Goal: Task Accomplishment & Management: Manage account settings

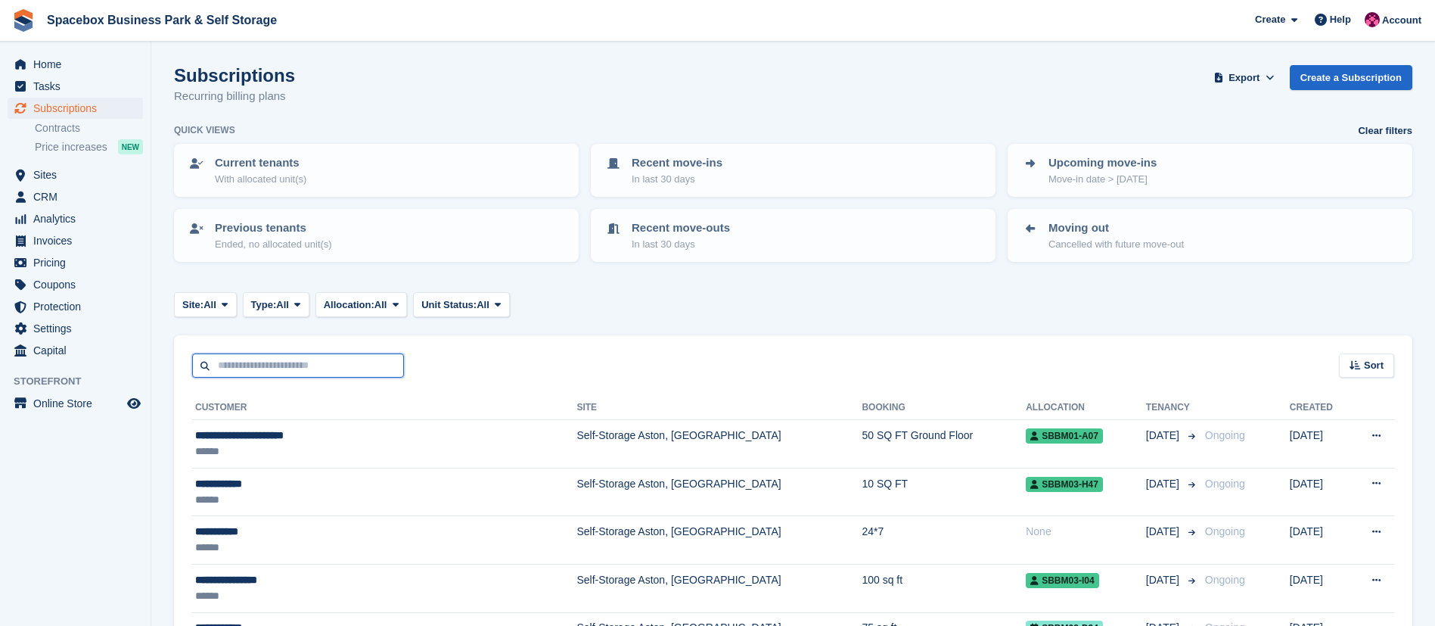
click at [326, 367] on input "text" at bounding box center [298, 365] width 212 height 25
type input "******"
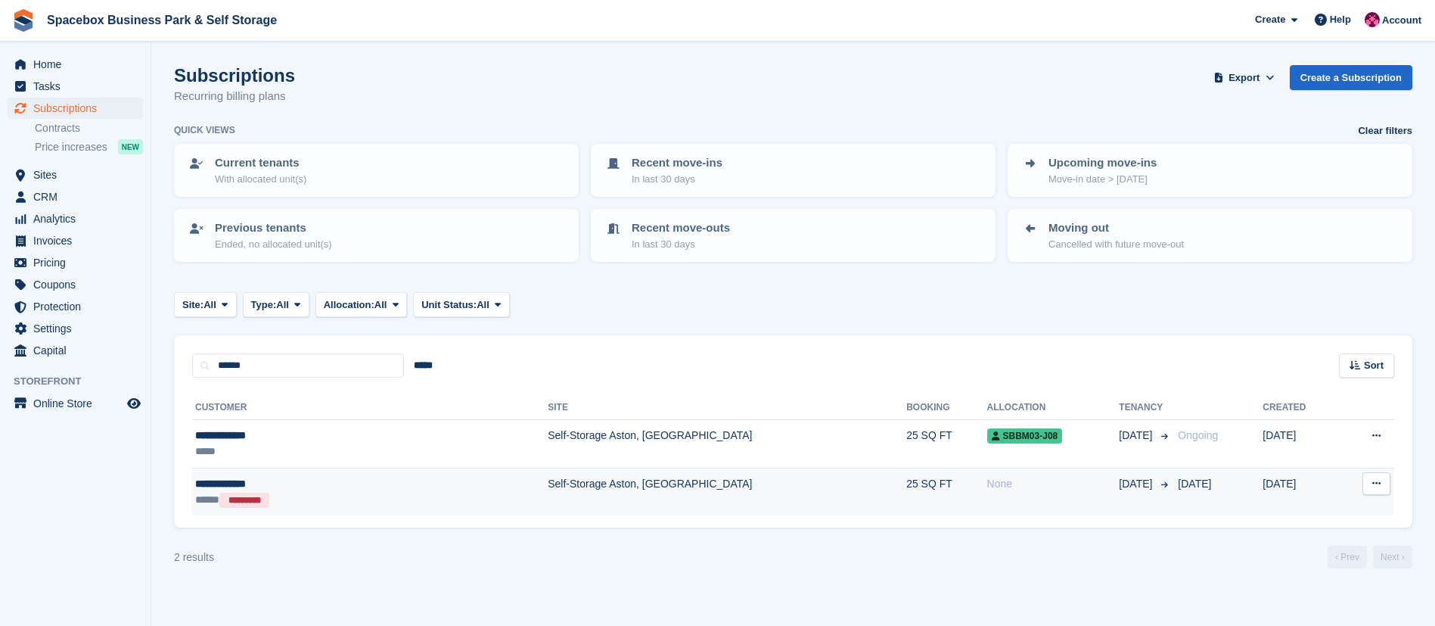
click at [548, 511] on td "Self-Storage Aston, [GEOGRAPHIC_DATA]" at bounding box center [727, 492] width 359 height 48
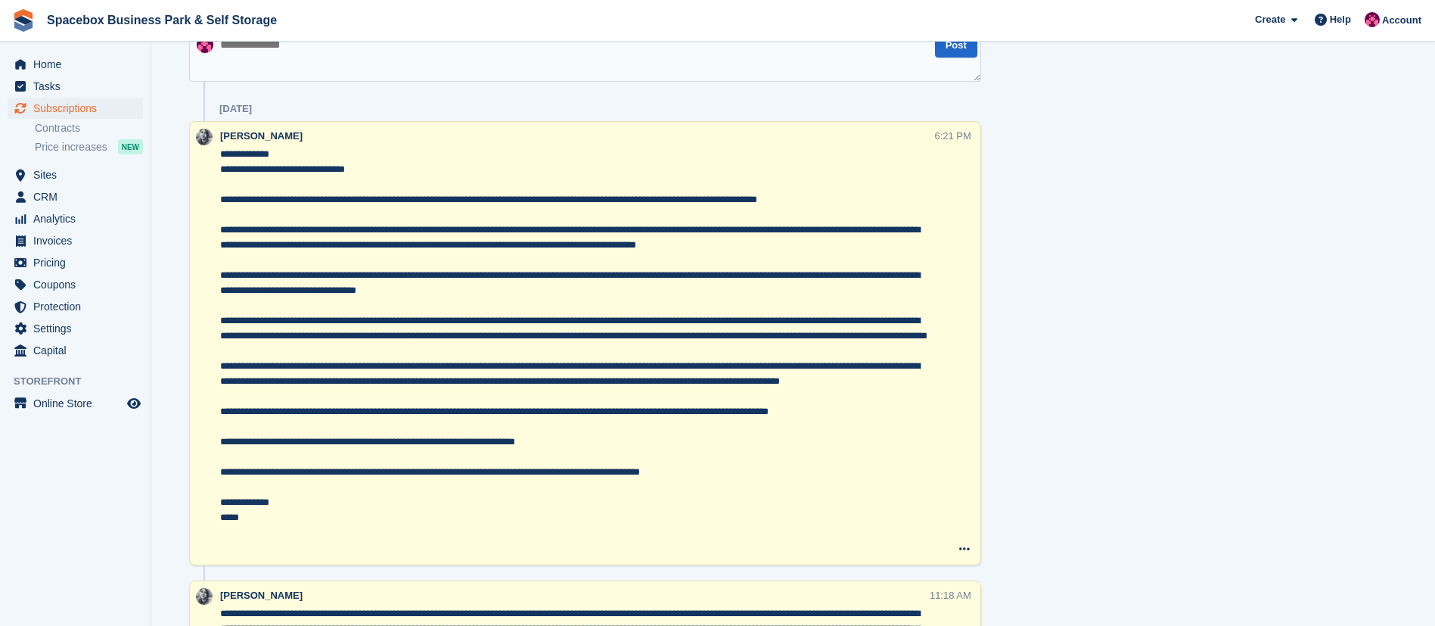
scroll to position [1010, 0]
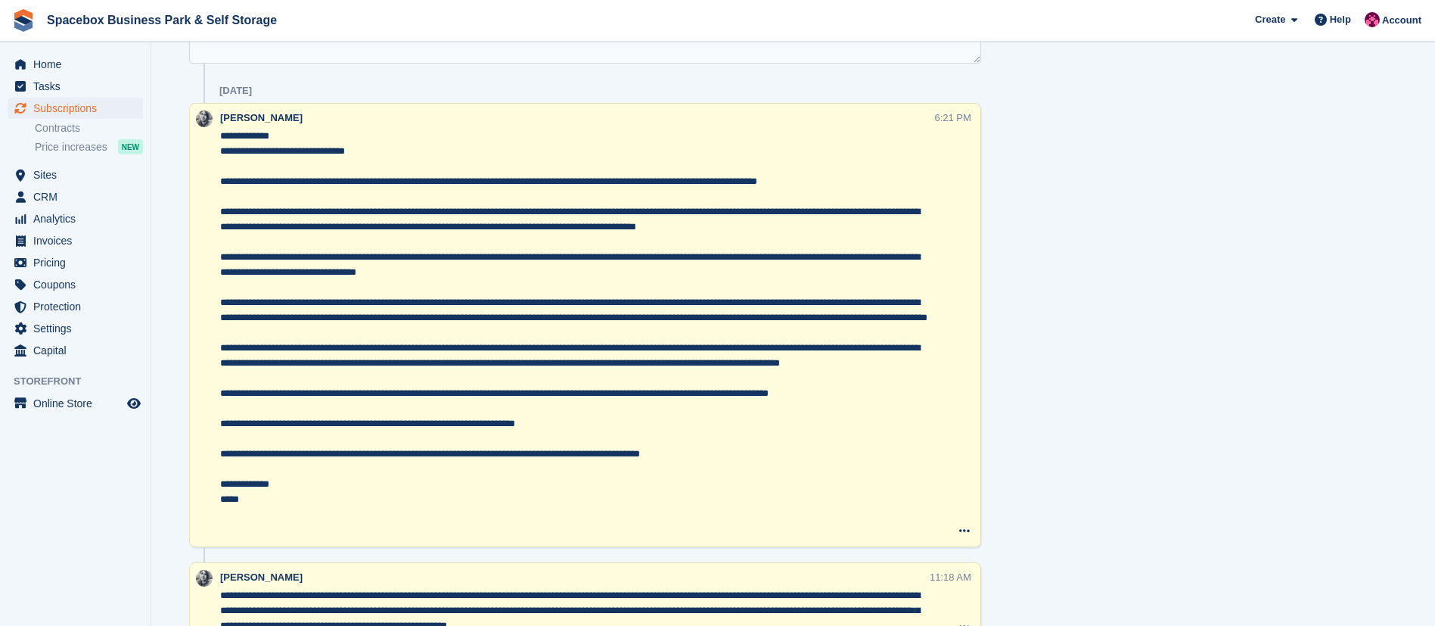
drag, startPoint x: 818, startPoint y: 213, endPoint x: 940, endPoint y: 222, distance: 122.2
click at [940, 222] on div "SUDIPTA VIRMANI 6:21 PM Delete note" at bounding box center [600, 325] width 760 height 430
click at [505, 304] on textarea at bounding box center [577, 333] width 714 height 409
drag, startPoint x: 248, startPoint y: 530, endPoint x: 213, endPoint y: 61, distance: 469.7
click at [213, 61] on div "Timeline Show only notes Post 1 Apr SUDIPTA VIRMANI 6:21 PM Delete note" at bounding box center [585, 523] width 792 height 1077
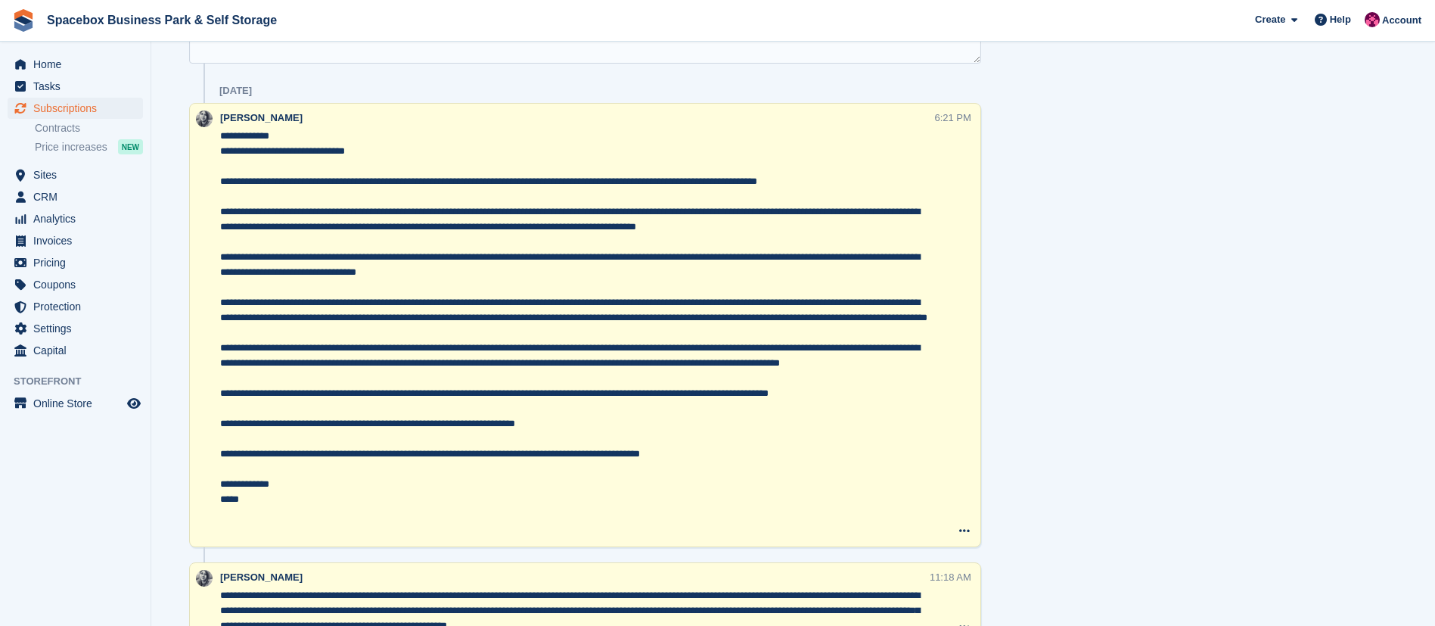
click at [401, 158] on textarea at bounding box center [577, 333] width 714 height 409
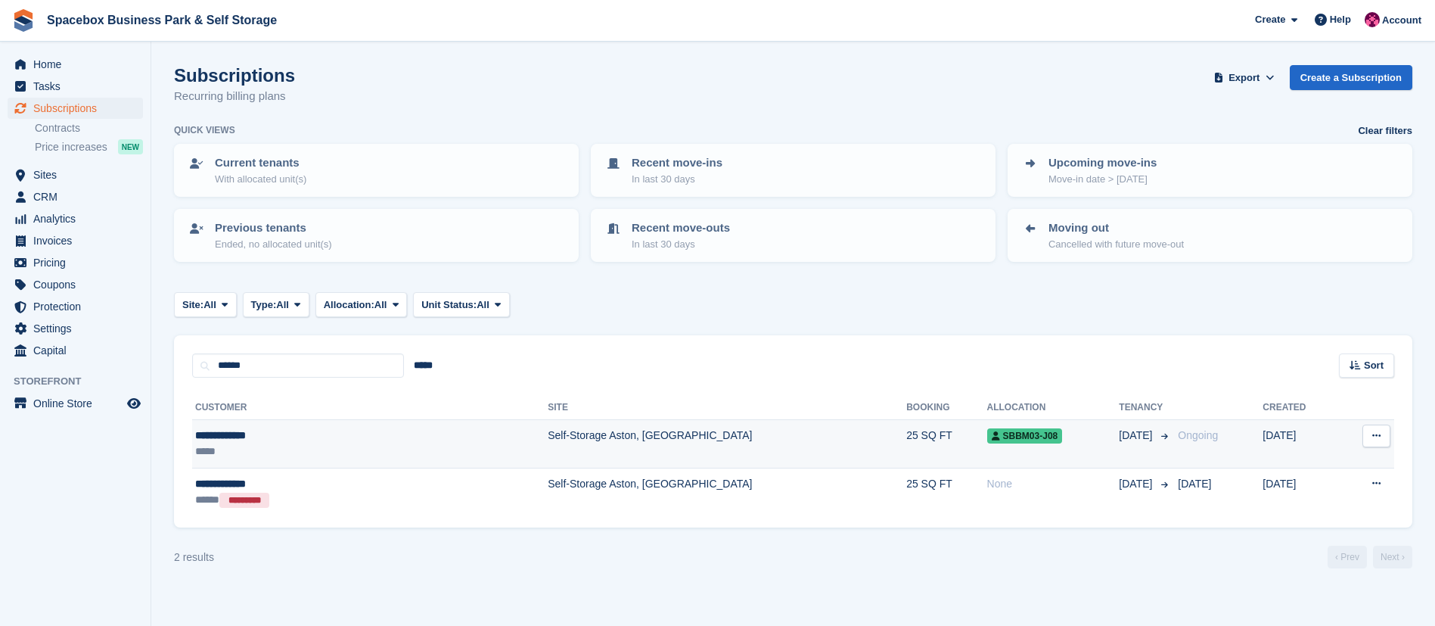
click at [580, 437] on td "Self-Storage Aston, [GEOGRAPHIC_DATA]" at bounding box center [727, 444] width 359 height 48
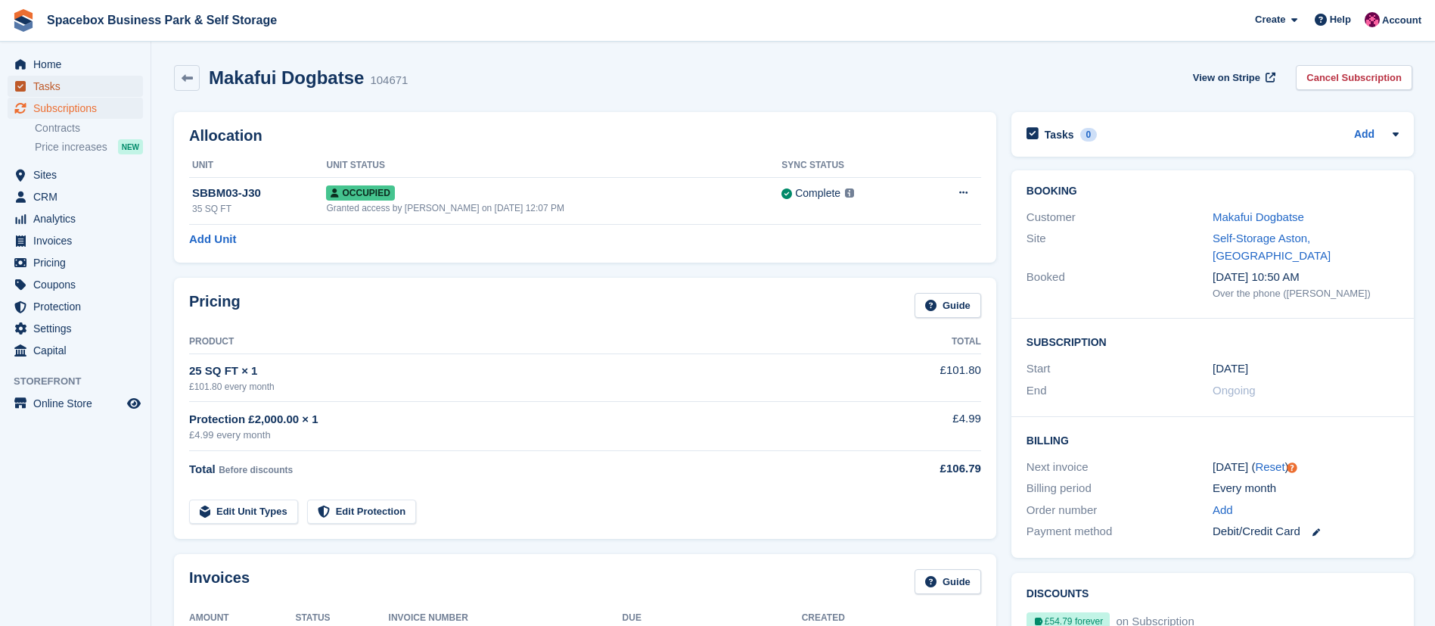
drag, startPoint x: 0, startPoint y: 0, endPoint x: 51, endPoint y: 85, distance: 99.8
click at [51, 85] on span "Tasks" at bounding box center [78, 86] width 91 height 21
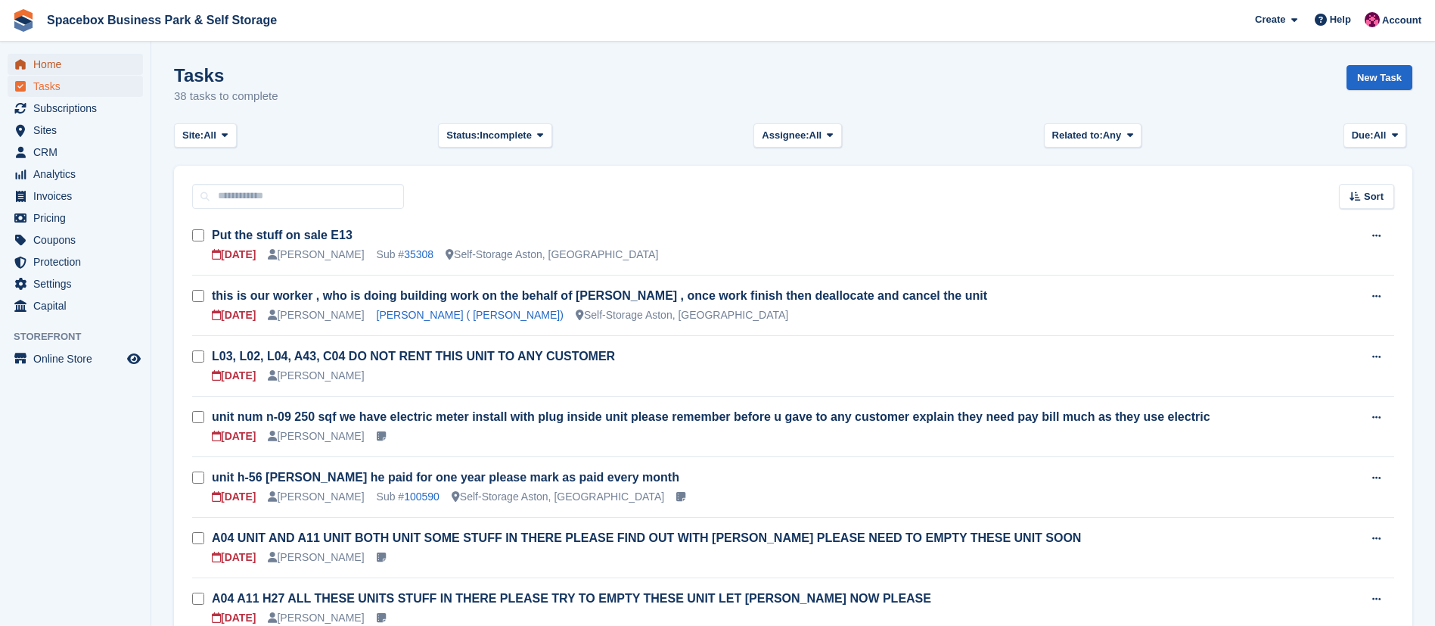
click at [62, 68] on span "Home" at bounding box center [78, 64] width 91 height 21
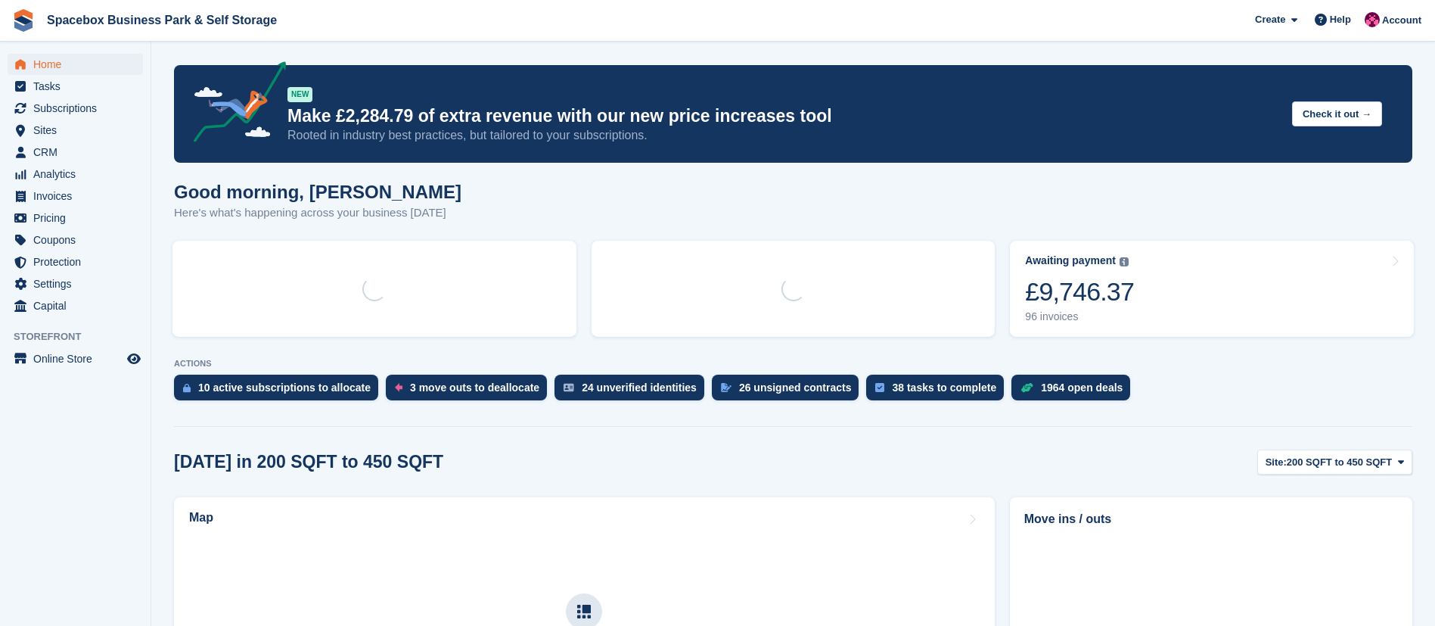
click at [249, 368] on p "ACTIONS" at bounding box center [793, 364] width 1239 height 10
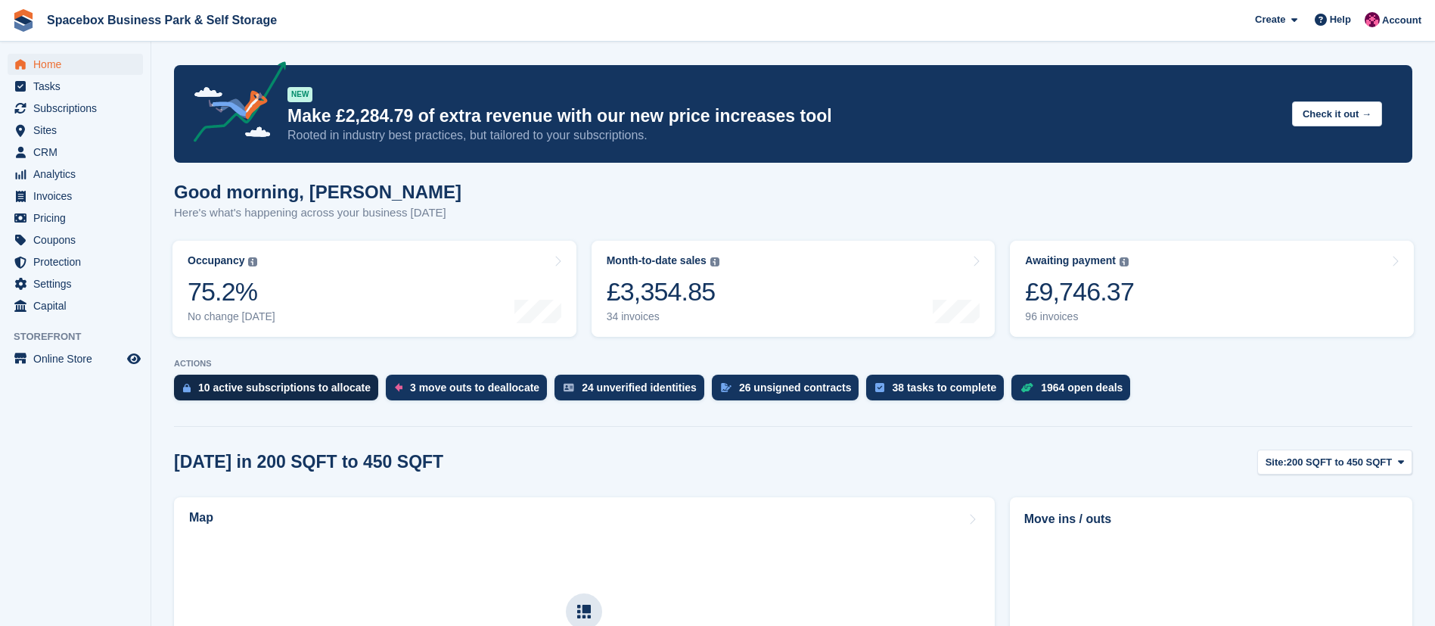
click at [276, 391] on div "10 active subscriptions to allocate" at bounding box center [284, 387] width 173 height 12
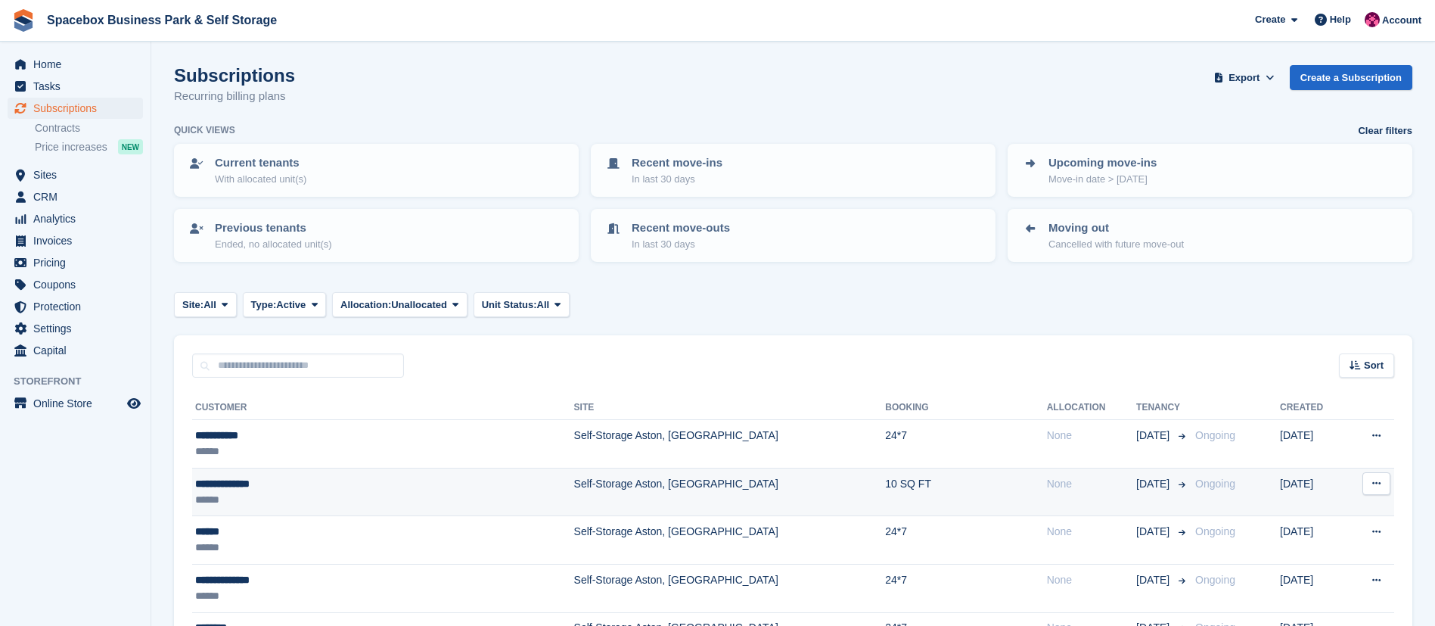
scroll to position [201, 0]
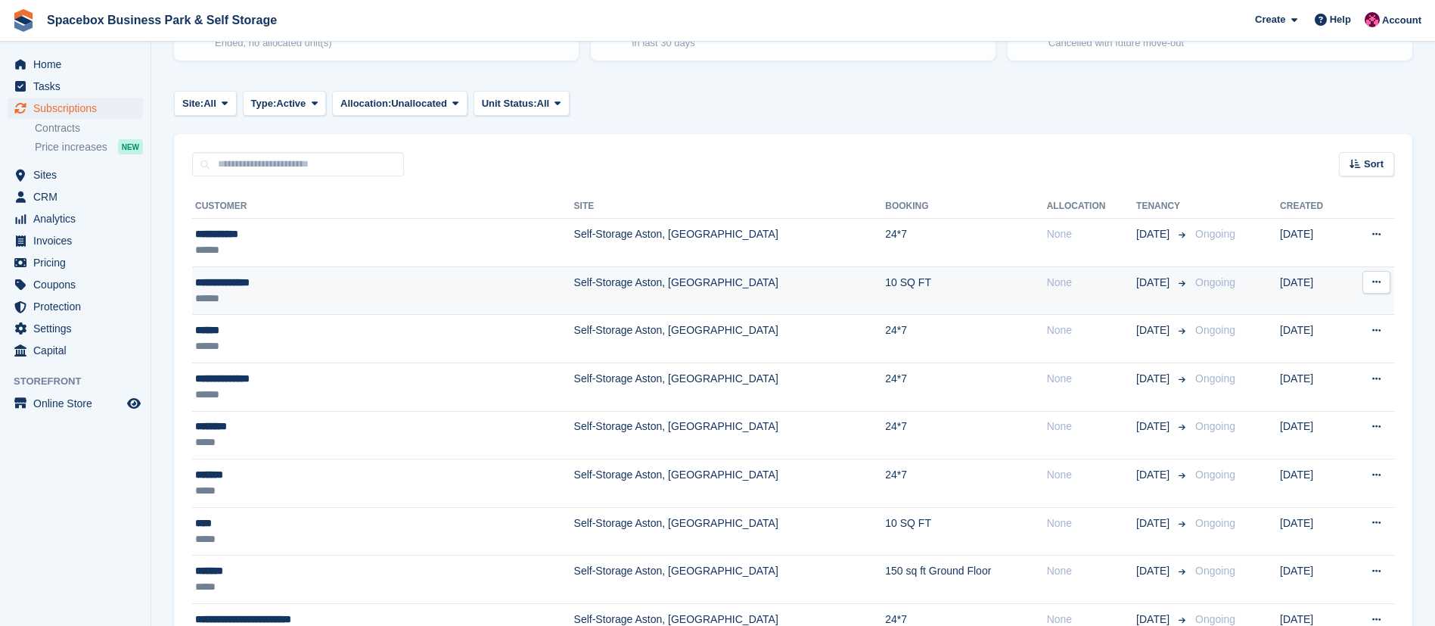
click at [384, 272] on td "**********" at bounding box center [383, 290] width 382 height 48
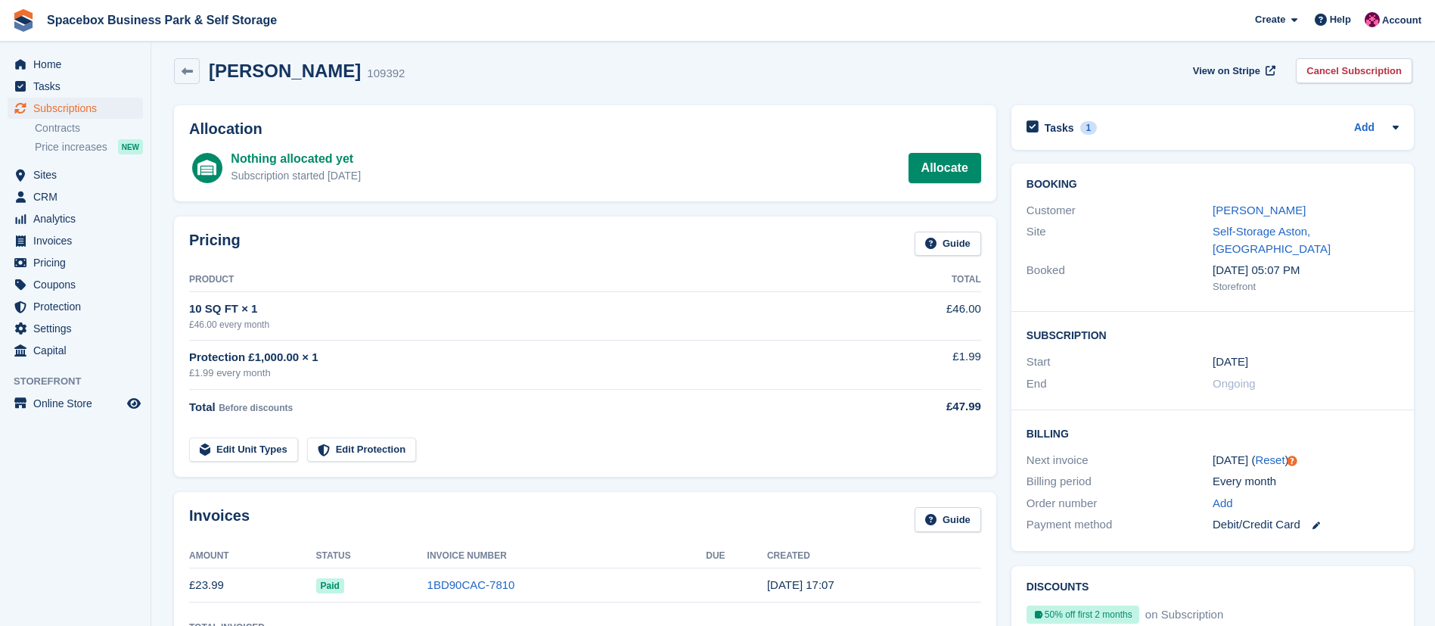
scroll to position [6, 0]
click at [1336, 64] on link "Cancel Subscription" at bounding box center [1354, 71] width 117 height 25
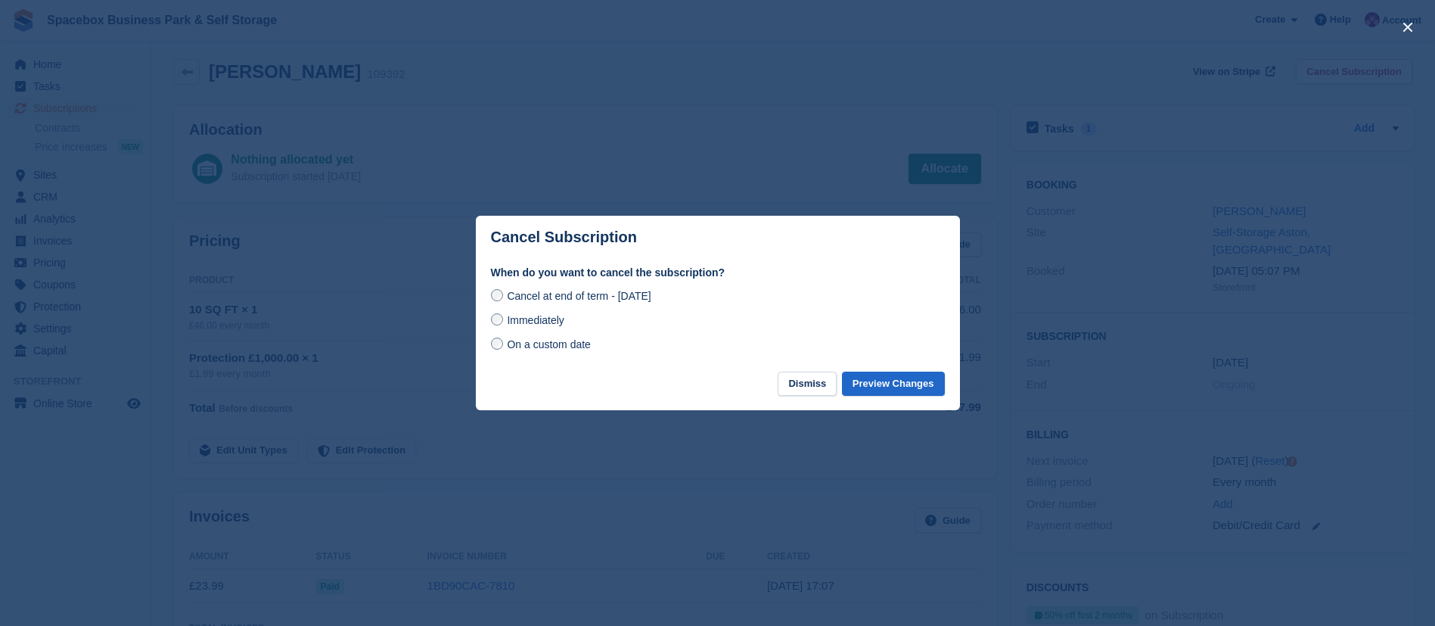
click at [567, 345] on span "On a custom date" at bounding box center [549, 344] width 84 height 12
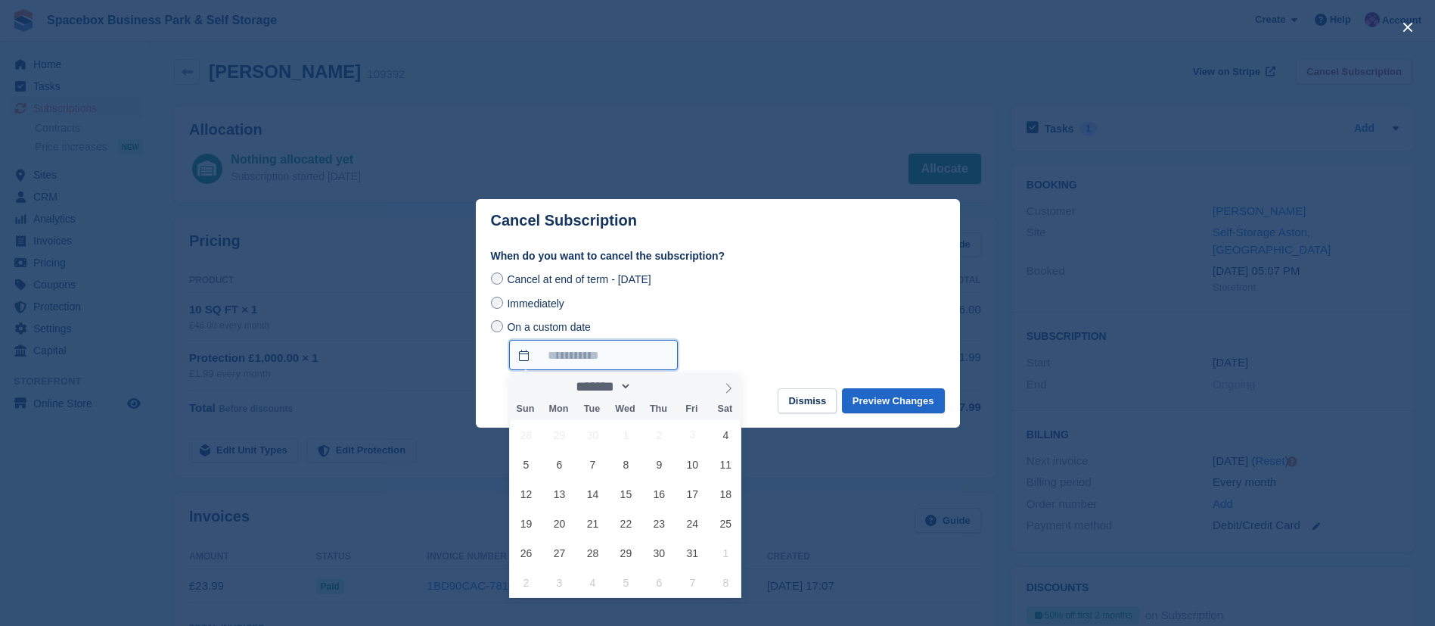
click at [589, 356] on input "On a custom date" at bounding box center [593, 355] width 169 height 30
click at [728, 438] on span "4" at bounding box center [726, 435] width 30 height 30
type input "**********"
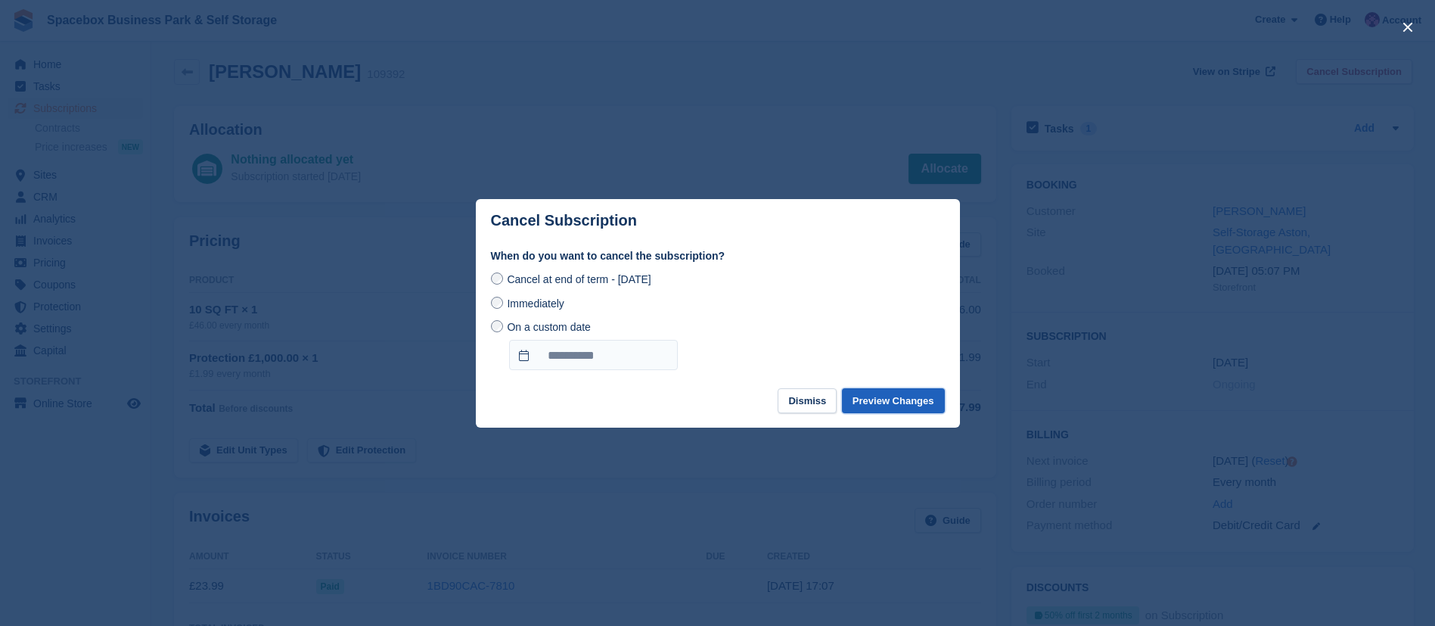
click at [891, 398] on button "Preview Changes" at bounding box center [893, 400] width 103 height 25
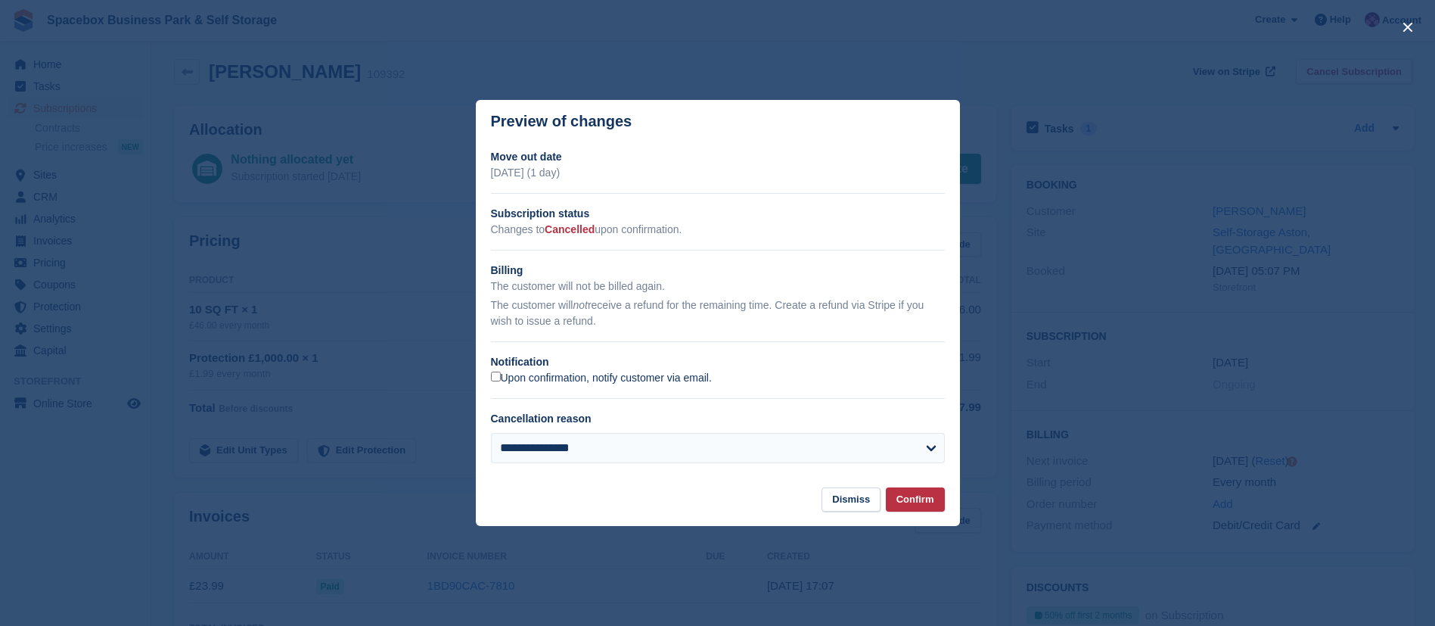
click at [657, 380] on label "Upon confirmation, notify customer via email." at bounding box center [601, 378] width 221 height 14
click at [657, 446] on select "**********" at bounding box center [718, 448] width 454 height 30
select select "*****"
click at [491, 434] on select "**********" at bounding box center [718, 448] width 454 height 30
click at [922, 504] on button "Confirm" at bounding box center [915, 499] width 59 height 25
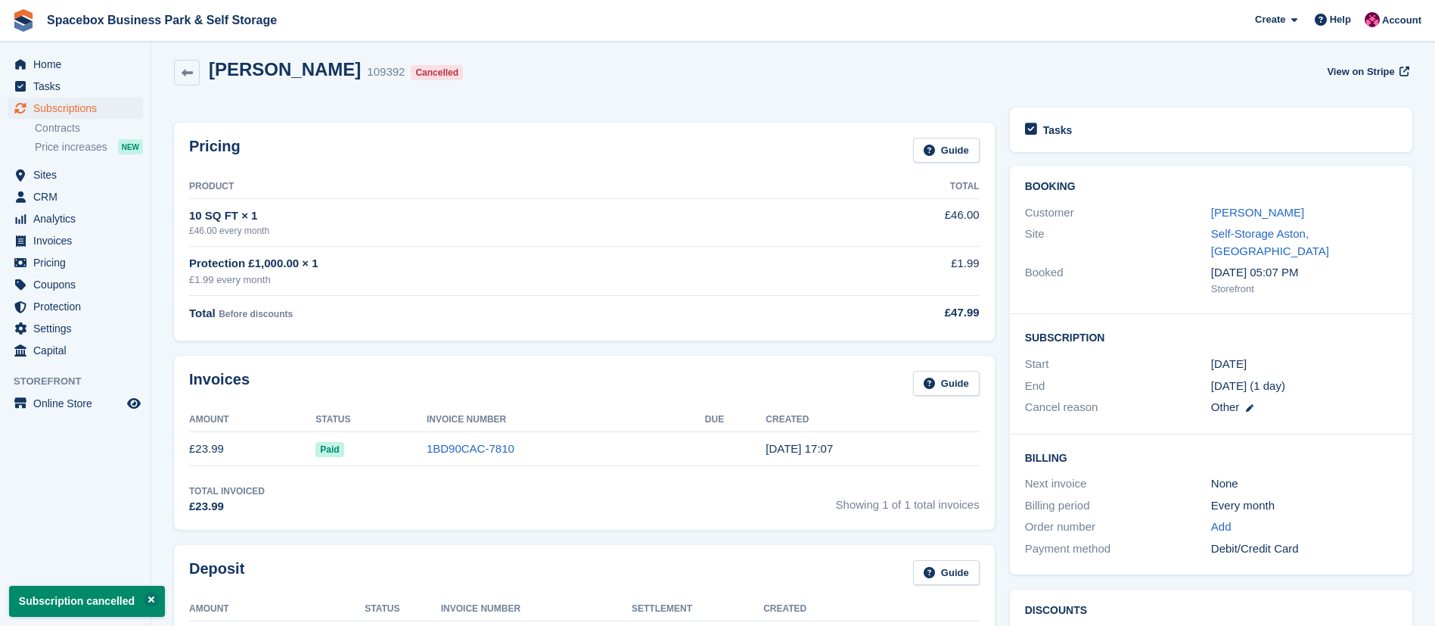
scroll to position [0, 0]
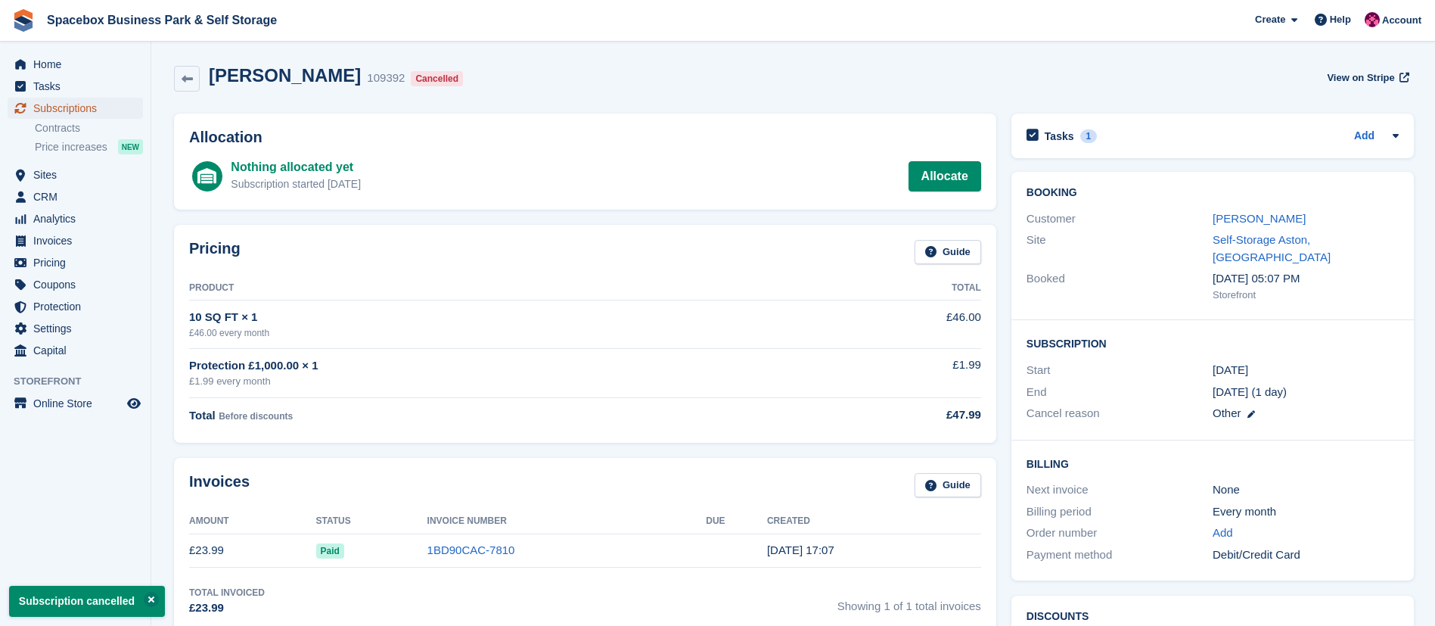
click at [54, 104] on span "Subscriptions" at bounding box center [78, 108] width 91 height 21
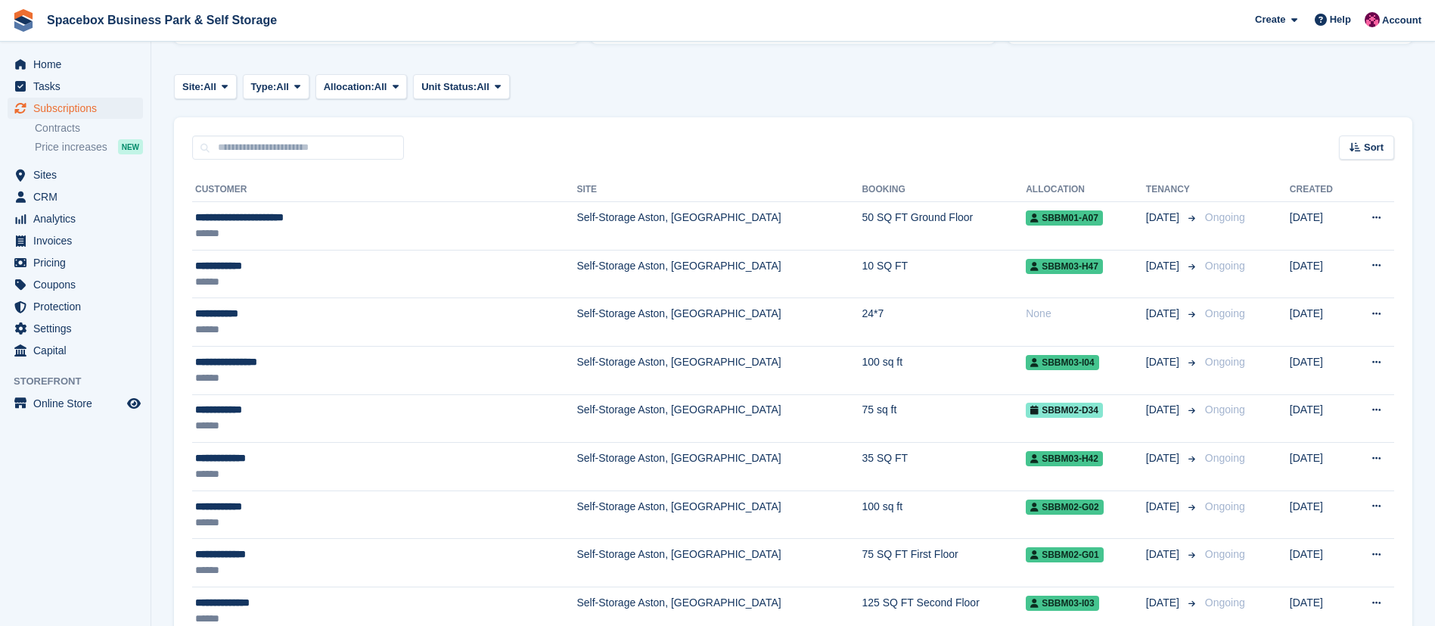
scroll to position [263, 0]
